Goal: Use online tool/utility

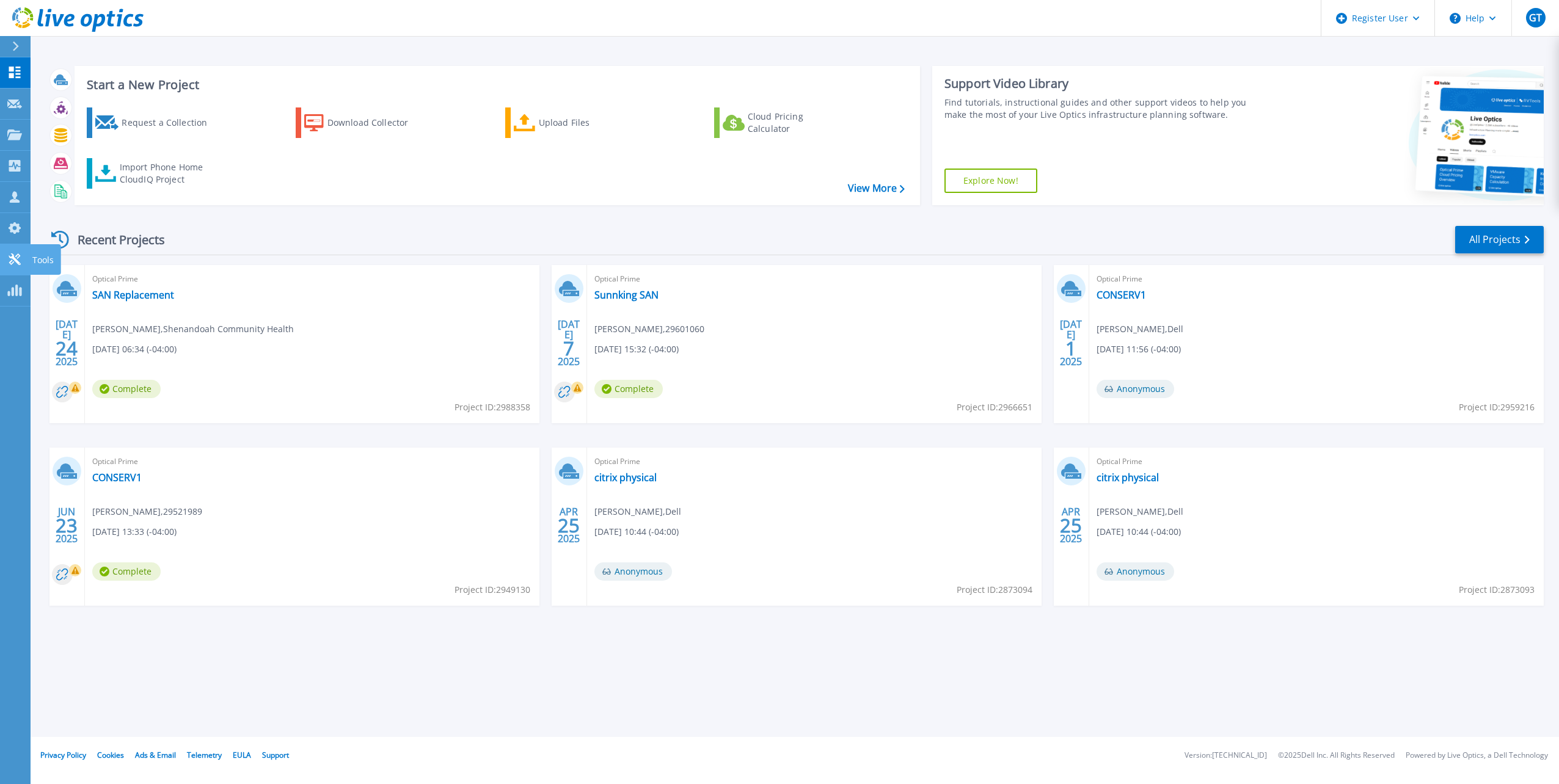
click at [33, 259] on p "Tools" at bounding box center [43, 260] width 21 height 32
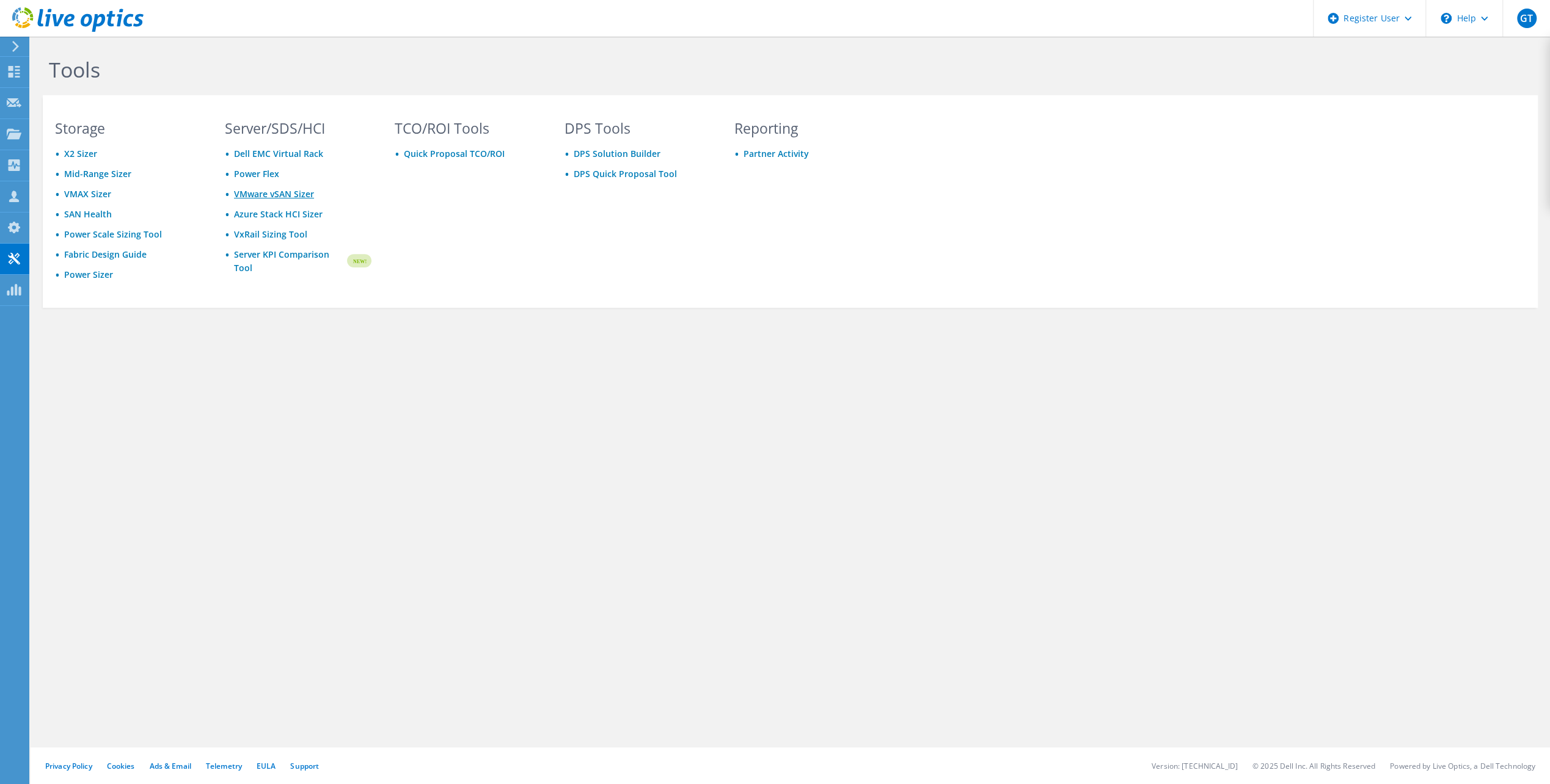
click at [269, 193] on link "VMware vSAN Sizer" at bounding box center [274, 194] width 80 height 11
